Goal: Find contact information: Find contact information

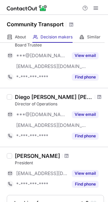
scroll to position [321, 0]
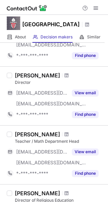
scroll to position [508, 0]
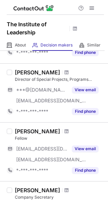
scroll to position [484, 0]
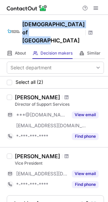
drag, startPoint x: 22, startPoint y: 20, endPoint x: 48, endPoint y: 35, distance: 30.4
click at [48, 35] on div "Baptist Union of Great Britain" at bounding box center [54, 31] width 108 height 33
drag, startPoint x: 48, startPoint y: 35, endPoint x: 50, endPoint y: 39, distance: 3.6
click at [50, 39] on div "Baptist Union of Great Britain" at bounding box center [54, 31] width 108 height 33
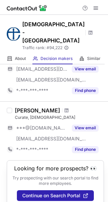
scroll to position [511, 0]
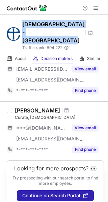
drag, startPoint x: 22, startPoint y: 21, endPoint x: 71, endPoint y: 33, distance: 51.2
click at [71, 33] on div "Church of England - Diocese of Oxford Traffic rank: # 94,222 Global website ran…" at bounding box center [54, 34] width 108 height 38
copy h1 "Church of England - Diocese of Oxford"
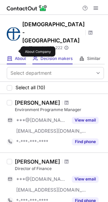
click at [16, 56] on span "About" at bounding box center [20, 58] width 11 height 5
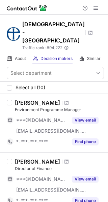
click at [27, 53] on div "About About Company Decision makers View Employees Similar Similar Companies" at bounding box center [52, 58] width 104 height 11
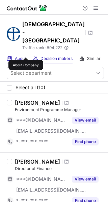
click at [26, 56] on span "About" at bounding box center [20, 58] width 11 height 5
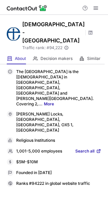
click at [44, 101] on link "More" at bounding box center [49, 103] width 10 height 5
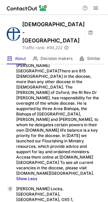
scroll to position [77, 0]
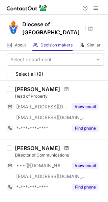
click at [64, 145] on span at bounding box center [66, 147] width 4 height 5
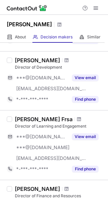
scroll to position [124, 0]
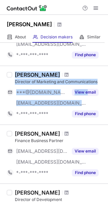
drag, startPoint x: 8, startPoint y: 88, endPoint x: 94, endPoint y: 90, distance: 85.4
click at [89, 93] on div "Rebekah Holloway Director of Marketing and Communications ***@hotmail.co.uk ***…" at bounding box center [54, 95] width 108 height 59
click at [98, 85] on div "Director of Marketing and Communications" at bounding box center [59, 82] width 89 height 6
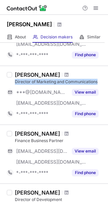
drag, startPoint x: 13, startPoint y: 88, endPoint x: 97, endPoint y: 86, distance: 84.1
click at [97, 86] on div "Rebekah Holloway Director of Marketing and Communications ***@hotmail.co.uk ***…" at bounding box center [57, 95] width 91 height 48
copy div "Director of Marketing and Communications"
click at [67, 85] on div "Rebekah Holloway Director of Marketing and Communications" at bounding box center [59, 77] width 89 height 13
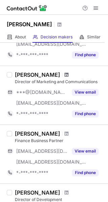
click at [68, 77] on span at bounding box center [66, 74] width 4 height 5
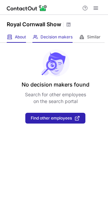
click at [23, 40] on div "About About Company" at bounding box center [16, 37] width 19 height 11
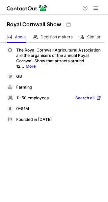
click at [26, 69] on div "The Royal Cornwall Agricultural Association are the organisers of the annual Ro…" at bounding box center [54, 85] width 94 height 76
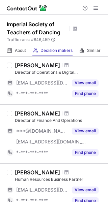
scroll to position [489, 0]
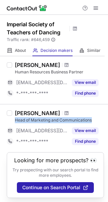
drag, startPoint x: 14, startPoint y: 117, endPoint x: 100, endPoint y: 118, distance: 86.1
click at [100, 118] on div "Lucy Attenborough Head of Marketing and Communications ***@istd.org View email …" at bounding box center [54, 128] width 108 height 48
copy div "Head of Marketing and Communications"
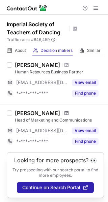
click at [68, 111] on span at bounding box center [66, 112] width 4 height 5
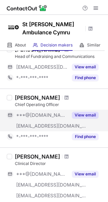
scroll to position [132, 0]
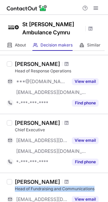
drag, startPoint x: 16, startPoint y: 189, endPoint x: 95, endPoint y: 189, distance: 78.7
click at [95, 189] on div "Head of Fundraising and Communications" at bounding box center [59, 189] width 89 height 6
copy div "Head of Fundraising and Communications"
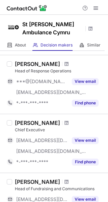
click at [62, 181] on div at bounding box center [66, 181] width 9 height 4
click at [64, 181] on span at bounding box center [66, 181] width 4 height 5
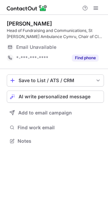
scroll to position [136, 108]
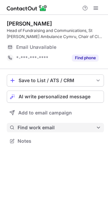
click at [36, 127] on span "Find work email" at bounding box center [56, 127] width 78 height 6
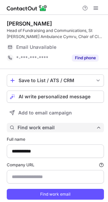
scroll to position [207, 103]
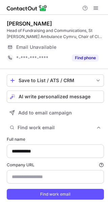
type input "**********"
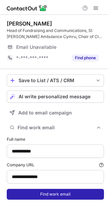
click at [73, 196] on button "Find work email" at bounding box center [55, 194] width 97 height 11
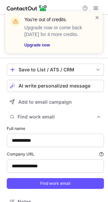
scroll to position [196, 103]
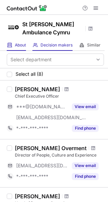
drag, startPoint x: 10, startPoint y: 43, endPoint x: 13, endPoint y: 46, distance: 3.8
click at [11, 43] on span at bounding box center [9, 44] width 5 height 5
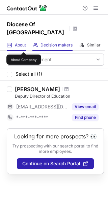
click at [24, 46] on span "About" at bounding box center [20, 44] width 11 height 5
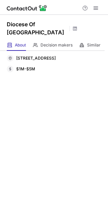
drag, startPoint x: 14, startPoint y: 57, endPoint x: 66, endPoint y: 57, distance: 51.8
click at [66, 57] on div "BOUVERIE CT, Northampton, NN4 7YD, gb" at bounding box center [54, 58] width 94 height 7
drag, startPoint x: 59, startPoint y: 92, endPoint x: 23, endPoint y: 40, distance: 63.2
click at [58, 91] on div "BOUVERIE CT, Northampton, NN4 7YD, gb Location $1M-$5M Revenue" at bounding box center [54, 126] width 108 height 151
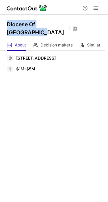
drag, startPoint x: 5, startPoint y: 21, endPoint x: 45, endPoint y: 35, distance: 42.7
click at [45, 35] on div "Diocese Of Peterborough" at bounding box center [54, 27] width 108 height 25
copy h1 "Diocese Of Peterborough"
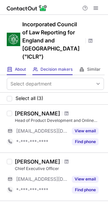
click at [13, 64] on div "About About Company" at bounding box center [16, 69] width 19 height 11
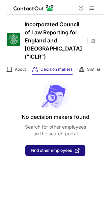
click at [52, 145] on button "Find other employees" at bounding box center [55, 150] width 60 height 11
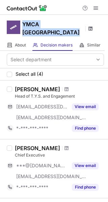
drag, startPoint x: 22, startPoint y: 23, endPoint x: 76, endPoint y: 25, distance: 53.8
click at [76, 25] on div "YMCA Manchester" at bounding box center [54, 27] width 108 height 25
copy div "YMCA Manchester"
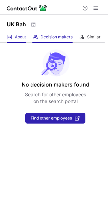
click at [17, 41] on div "About About Company" at bounding box center [16, 37] width 19 height 11
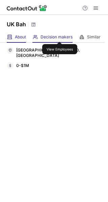
click at [59, 36] on span "Decision makers" at bounding box center [56, 36] width 32 height 5
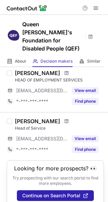
scroll to position [378, 0]
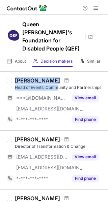
drag, startPoint x: 10, startPoint y: 79, endPoint x: 59, endPoint y: 79, distance: 49.1
click at [59, 79] on div "Hayley Mackin Head of Events, Community and Partnerships ***@hotmail.co.uk ***@…" at bounding box center [54, 100] width 108 height 59
click at [83, 71] on div "Hayley Mackin Head of Events, Community and Partnerships ***@hotmail.co.uk ***@…" at bounding box center [54, 100] width 108 height 59
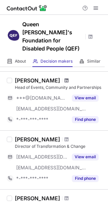
click at [64, 78] on span at bounding box center [66, 80] width 4 height 5
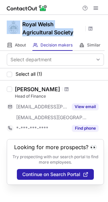
drag, startPoint x: 21, startPoint y: 23, endPoint x: 76, endPoint y: 35, distance: 57.0
click at [76, 35] on div "Royal Welsh Agricultural Society" at bounding box center [54, 27] width 108 height 25
copy div "Royal Welsh Agricultural Society"
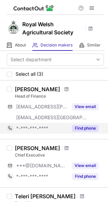
scroll to position [84, 0]
